Goal: Information Seeking & Learning: Learn about a topic

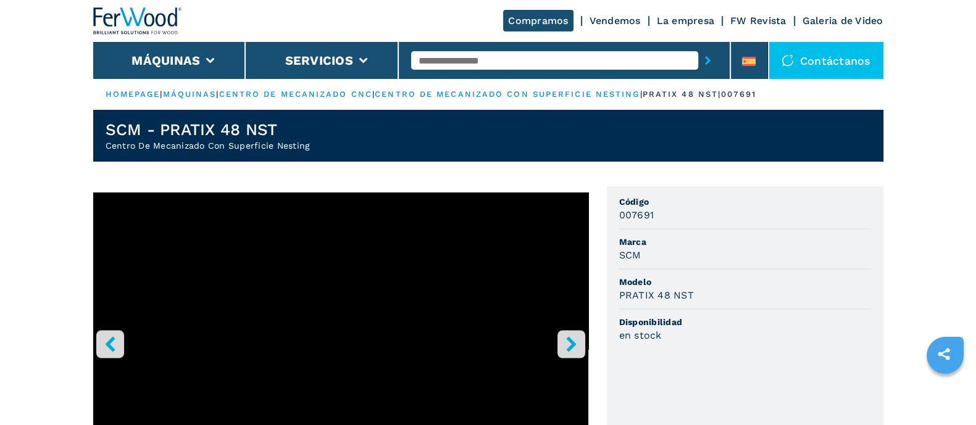
click at [457, 61] on input "text" at bounding box center [554, 60] width 287 height 19
type input "******"
click at [698, 46] on button "submit-button" at bounding box center [707, 60] width 19 height 28
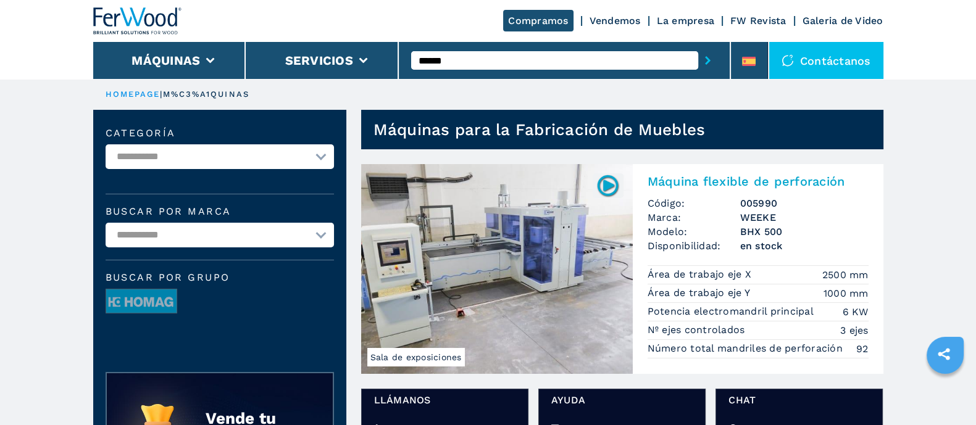
click at [557, 242] on img at bounding box center [497, 269] width 272 height 210
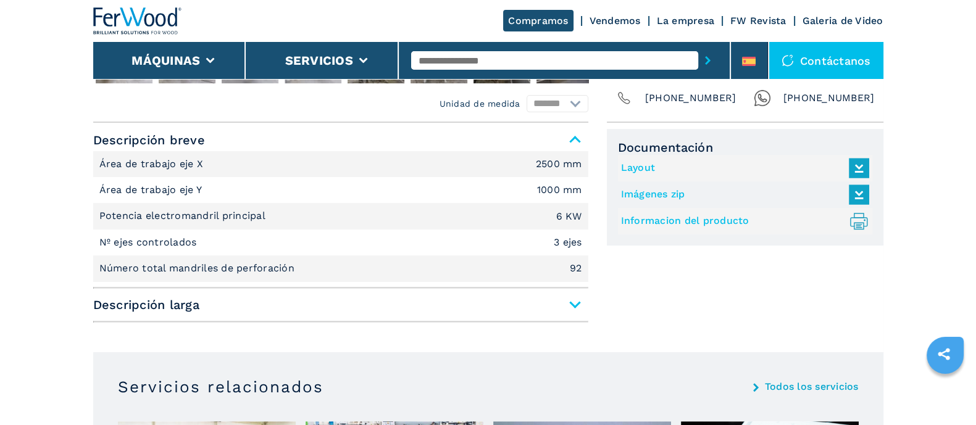
scroll to position [463, 0]
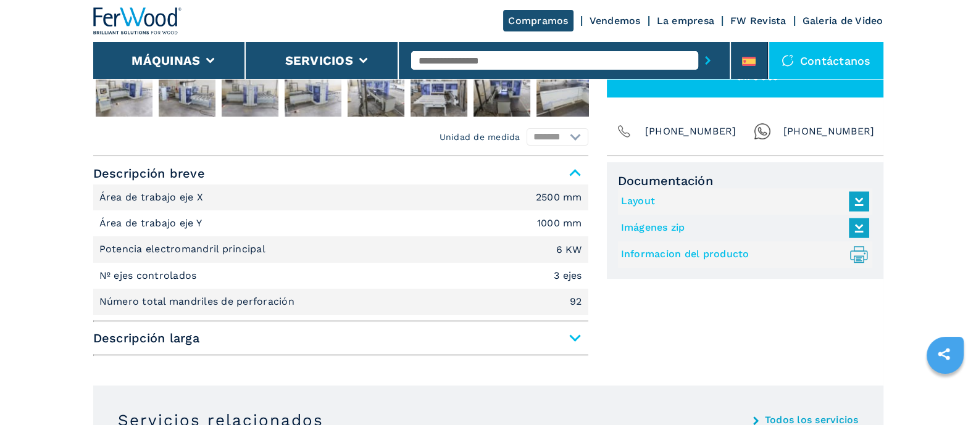
click at [574, 341] on span "Descripción larga" at bounding box center [340, 338] width 495 height 22
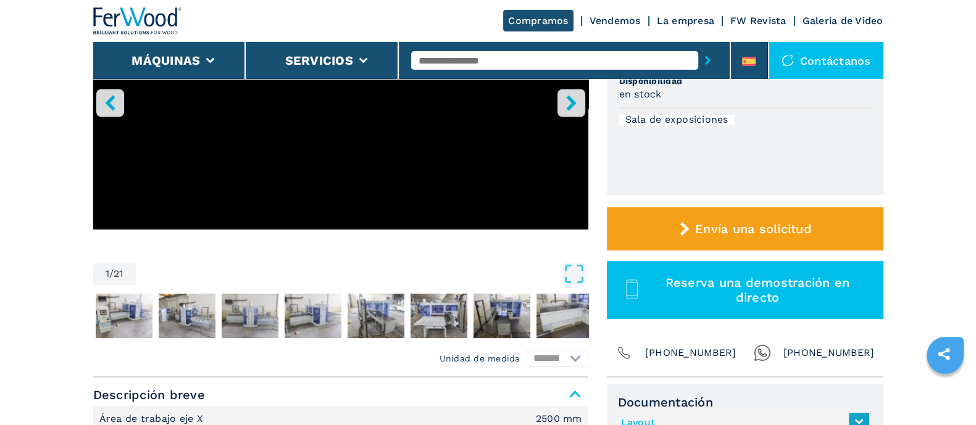
scroll to position [0, 0]
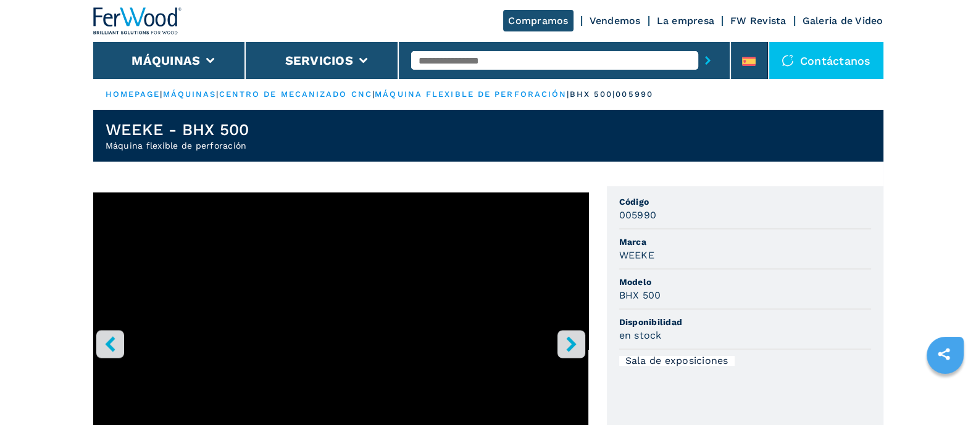
click at [437, 57] on input "text" at bounding box center [554, 60] width 287 height 19
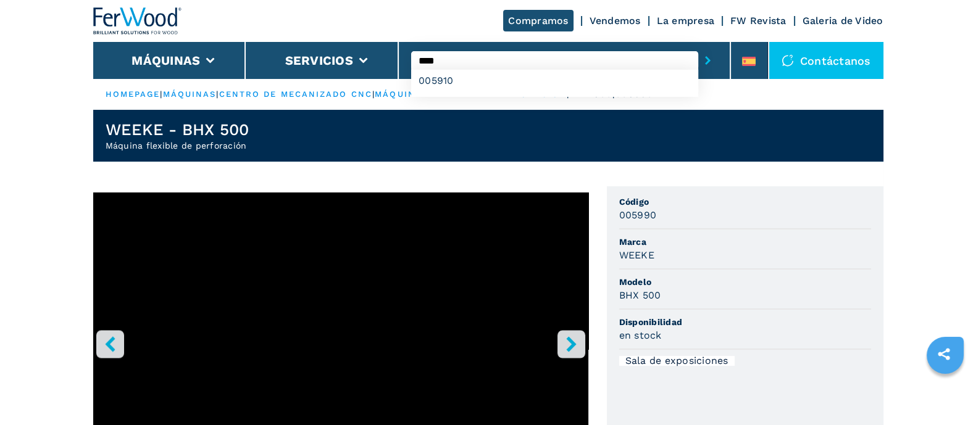
type input "****"
click at [698, 46] on button "submit-button" at bounding box center [707, 60] width 19 height 28
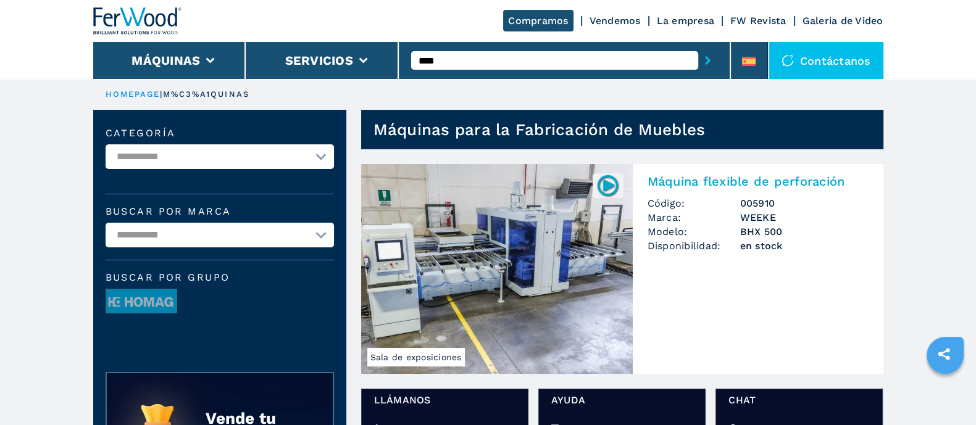
click at [520, 246] on img at bounding box center [497, 269] width 272 height 210
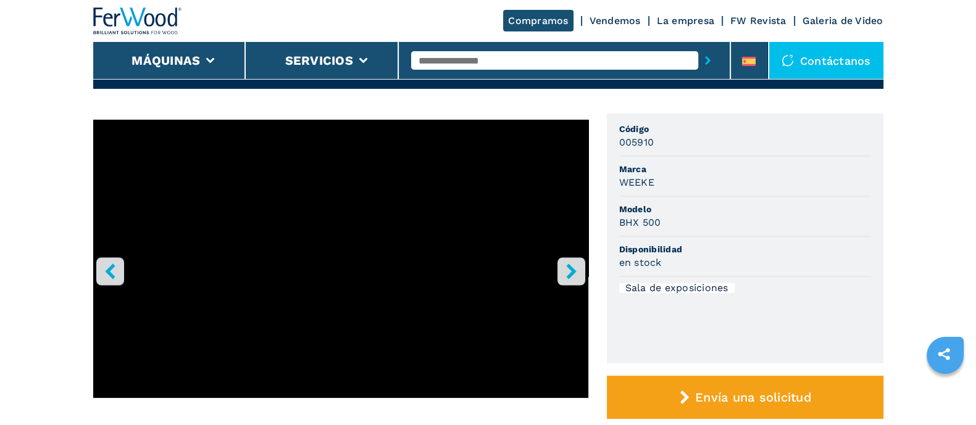
scroll to position [92, 0]
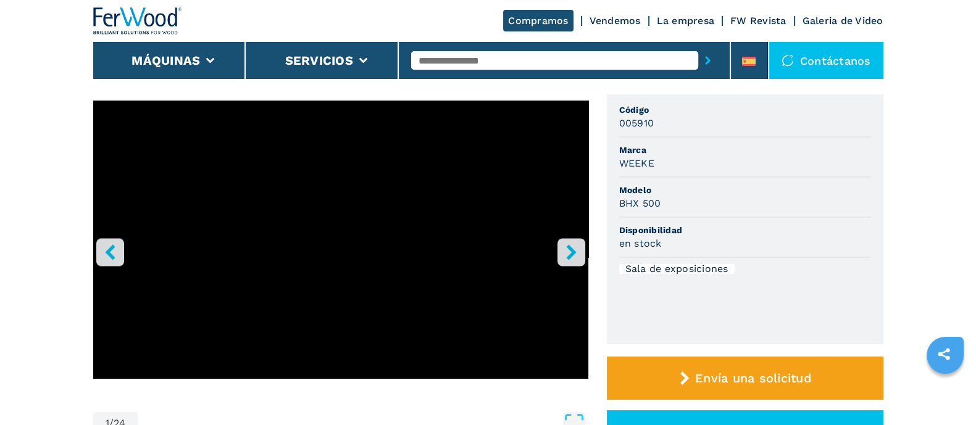
click at [428, 57] on input "text" at bounding box center [554, 60] width 287 height 19
click at [475, 60] on input "text" at bounding box center [554, 60] width 287 height 19
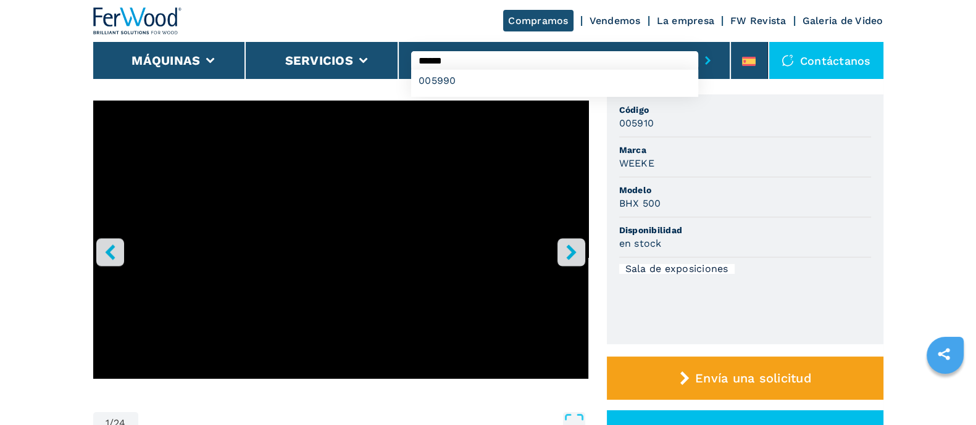
type input "******"
click at [698, 46] on button "submit-button" at bounding box center [707, 60] width 19 height 28
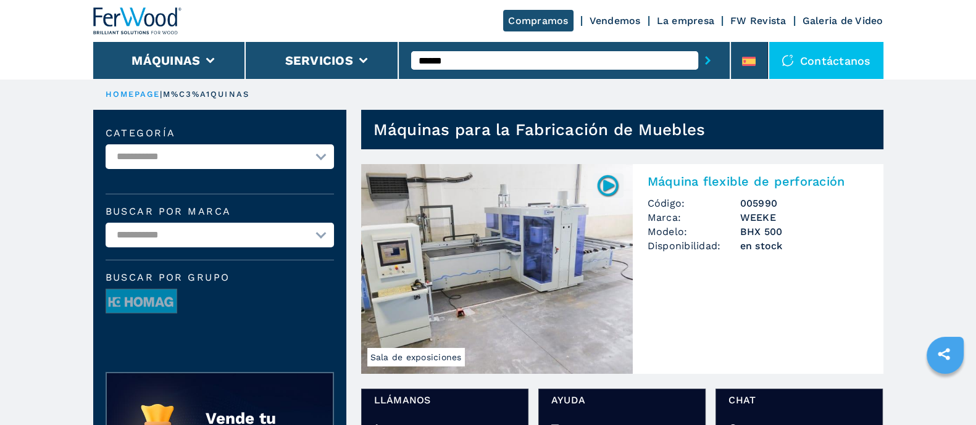
click at [498, 249] on img at bounding box center [497, 269] width 272 height 210
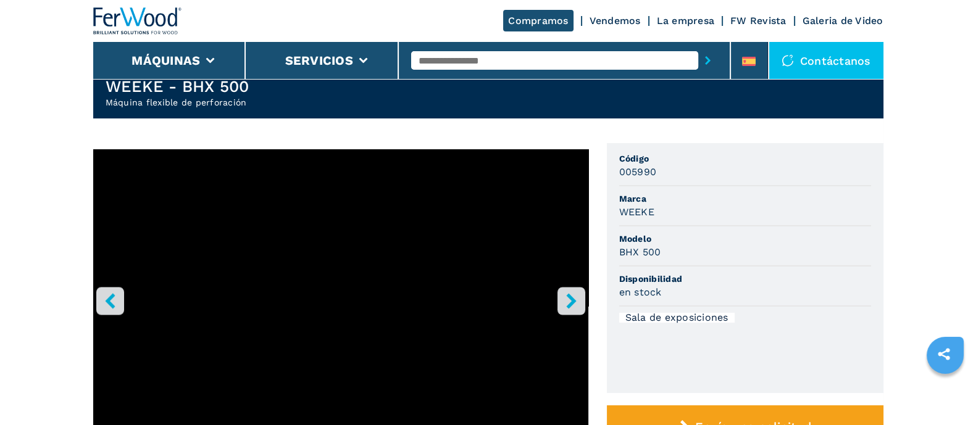
scroll to position [77, 0]
